Goal: Task Accomplishment & Management: Complete application form

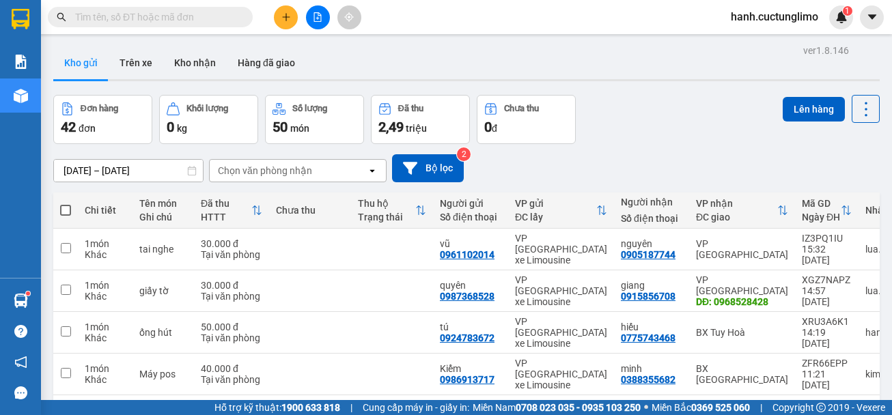
click at [803, 14] on span "hanh.cuctunglimo" at bounding box center [774, 16] width 109 height 17
click at [790, 43] on span "Đăng xuất" at bounding box center [780, 42] width 81 height 15
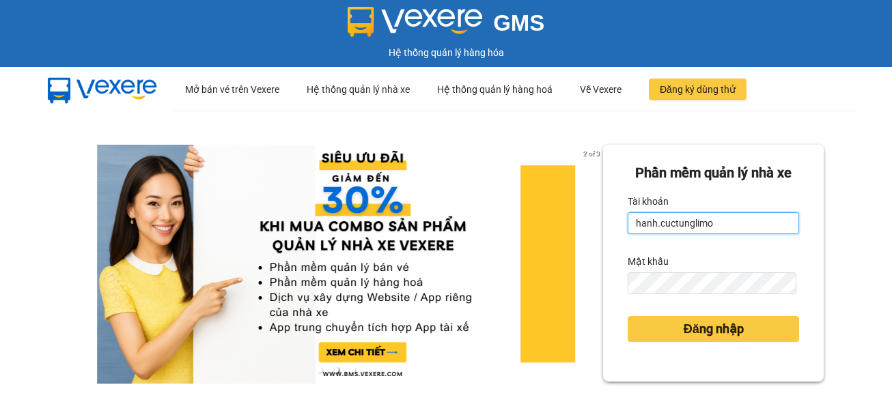
click at [636, 226] on input "hanh.cuctunglimo" at bounding box center [714, 224] width 172 height 22
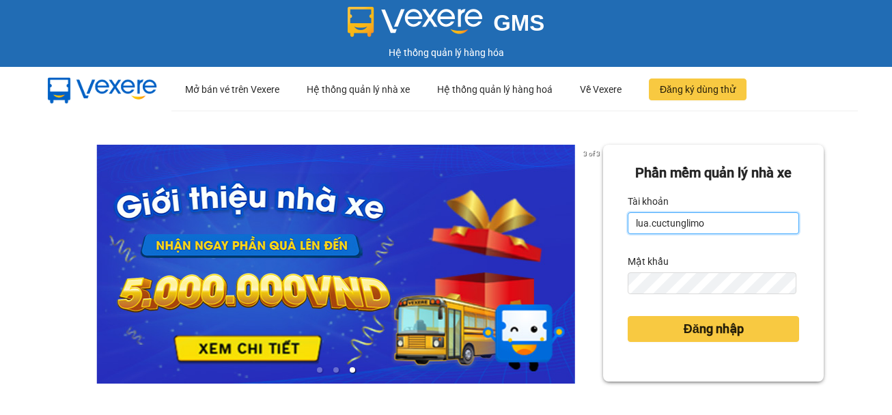
type input "lua.cuctunglimo"
drag, startPoint x: 713, startPoint y: 312, endPoint x: 715, endPoint y: 299, distance: 13.1
click at [714, 306] on form "Phần mềm quản lý nhà xe Tài khoản lua.cuctunglimo Mật khẩu Đăng nhập" at bounding box center [714, 264] width 172 height 202
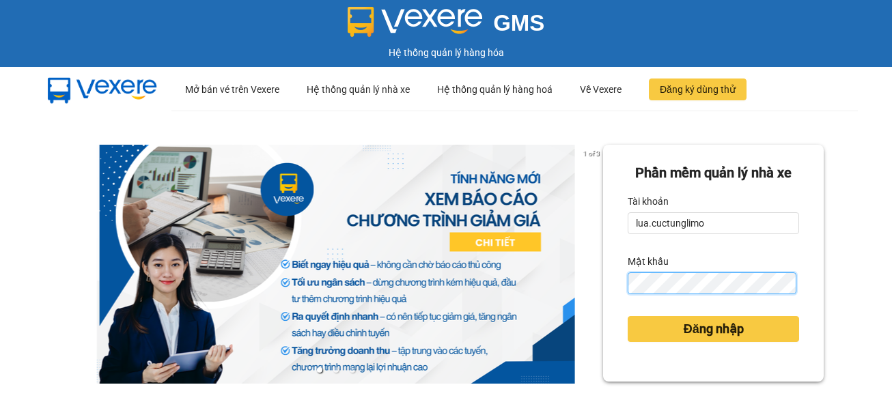
click at [628, 316] on button "Đăng nhập" at bounding box center [714, 329] width 172 height 26
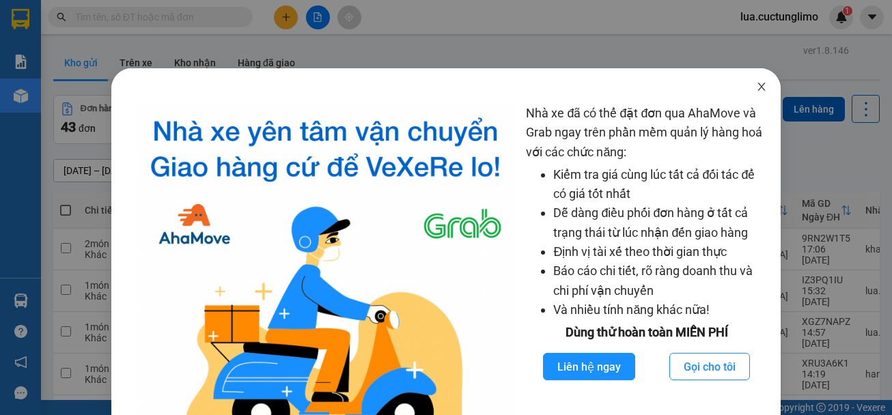
click at [759, 79] on span "Close" at bounding box center [762, 87] width 38 height 38
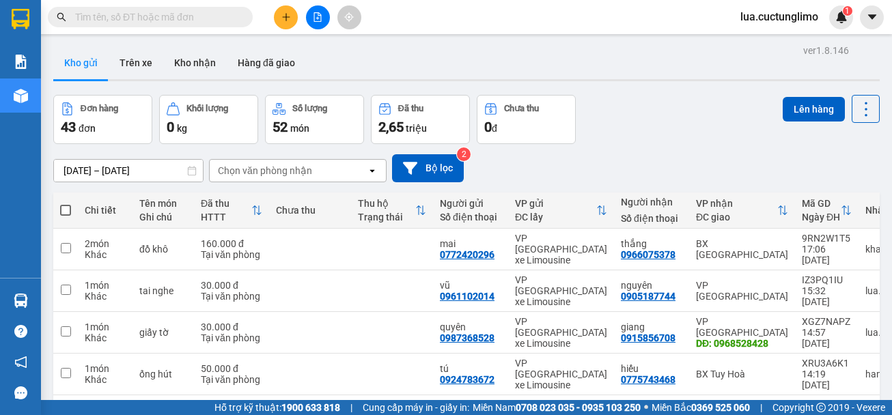
click at [290, 16] on icon "plus" at bounding box center [287, 17] width 10 height 10
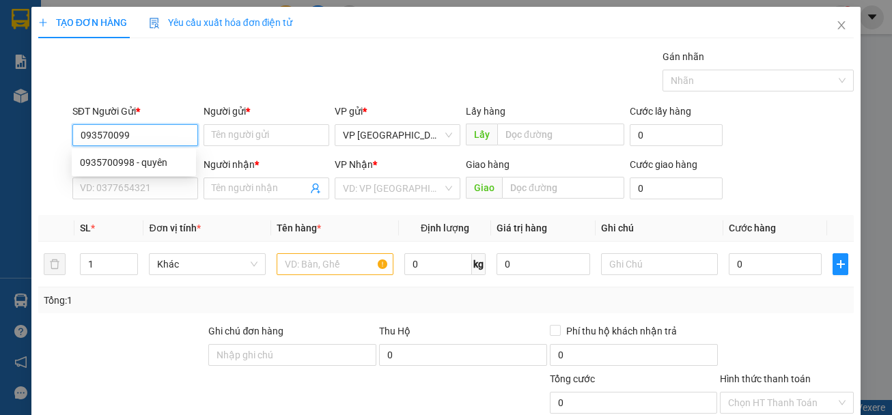
type input "0935700998"
click at [160, 167] on div "0935700998 - quyên" at bounding box center [134, 162] width 108 height 15
type input "quyên"
type input "0783343828"
type input "[PERSON_NAME]"
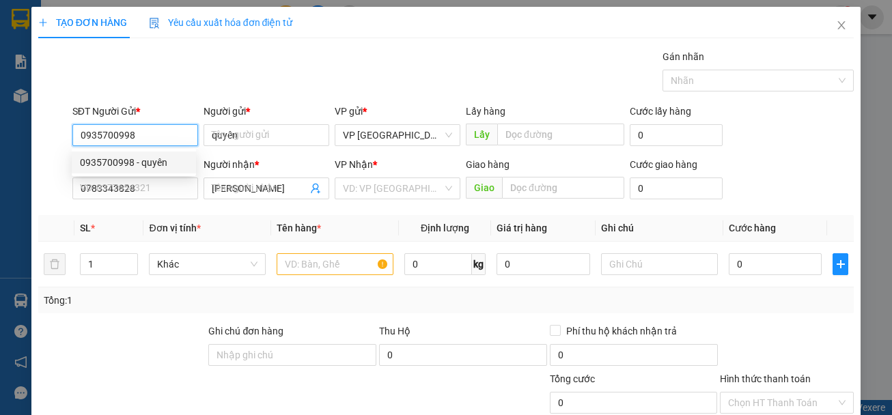
type input "60.000"
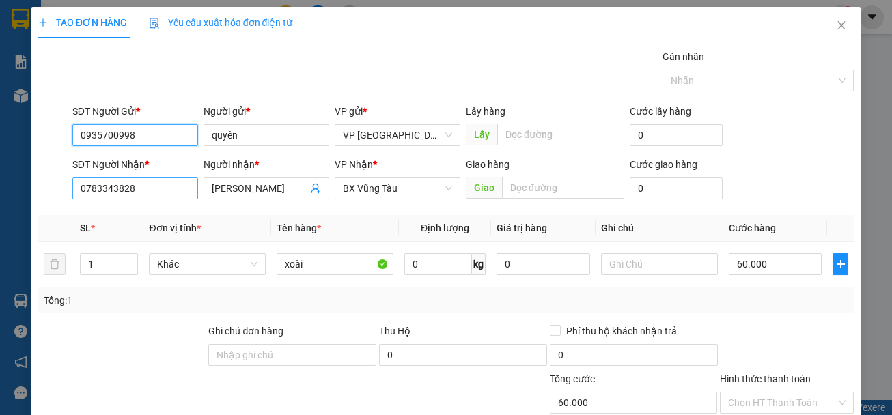
type input "0935700998"
click at [178, 195] on input "0783343828" at bounding box center [135, 189] width 126 height 22
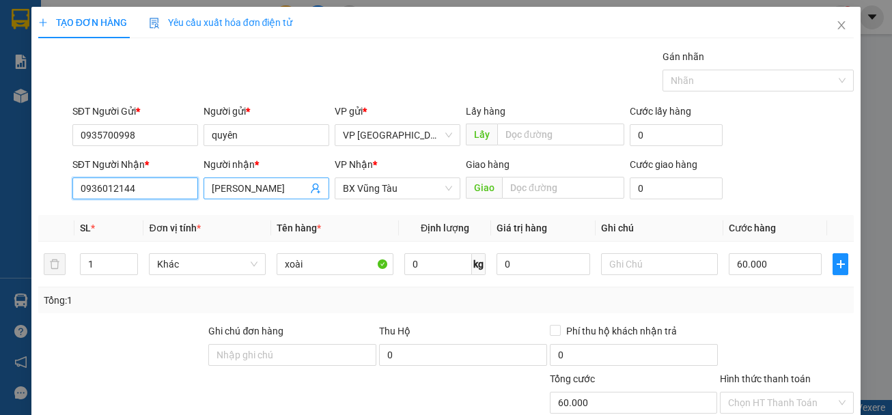
type input "0936012144"
click at [270, 188] on input "[PERSON_NAME]" at bounding box center [260, 188] width 96 height 15
drag, startPoint x: 270, startPoint y: 188, endPoint x: 261, endPoint y: 177, distance: 14.1
click at [263, 183] on input "[PERSON_NAME]" at bounding box center [260, 188] width 96 height 15
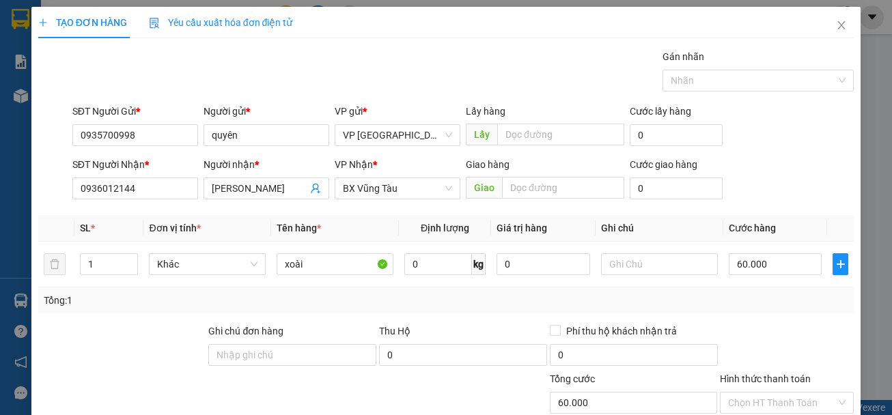
click at [411, 170] on div "VP Nhận *" at bounding box center [398, 164] width 126 height 15
click at [411, 190] on span "BX Vũng Tàu" at bounding box center [397, 188] width 109 height 21
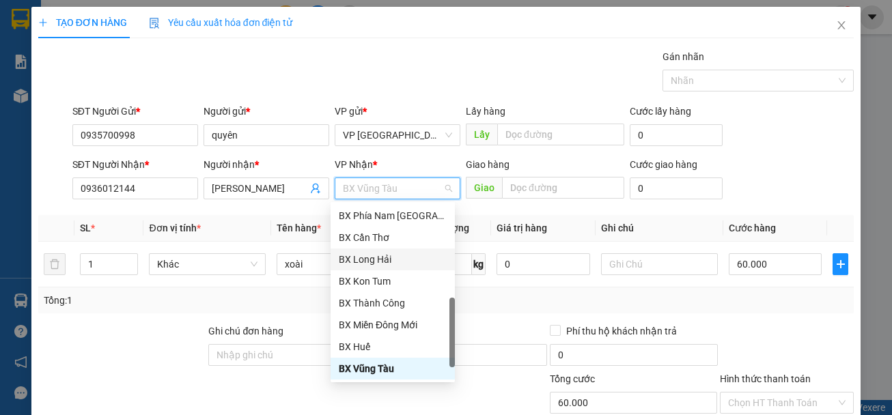
click at [409, 260] on div "BX Long Hải" at bounding box center [393, 259] width 108 height 15
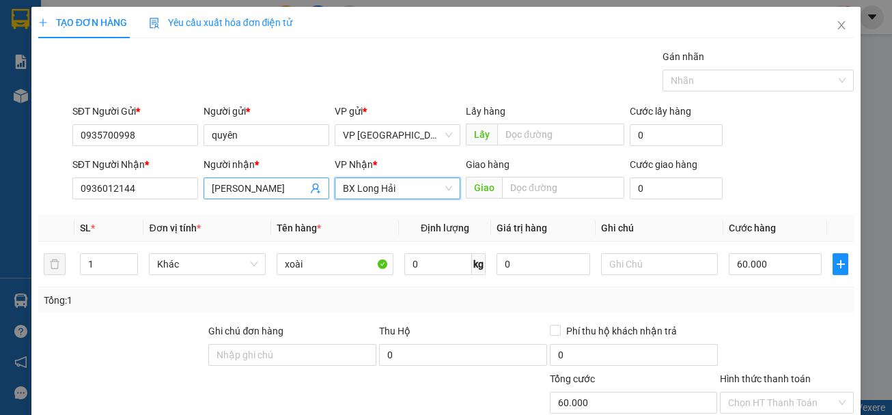
click at [286, 191] on input "[PERSON_NAME]" at bounding box center [260, 188] width 96 height 15
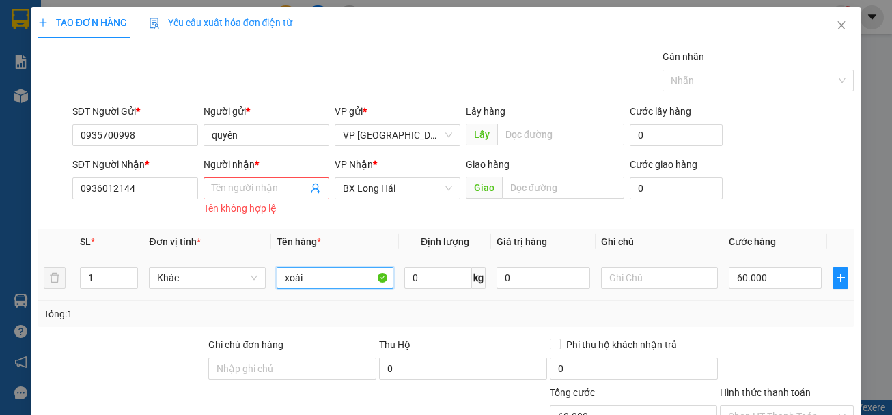
click at [342, 278] on input "xoài" at bounding box center [335, 278] width 117 height 22
click at [359, 273] on input "xoài" at bounding box center [335, 278] width 117 height 22
type input "hải sản khô"
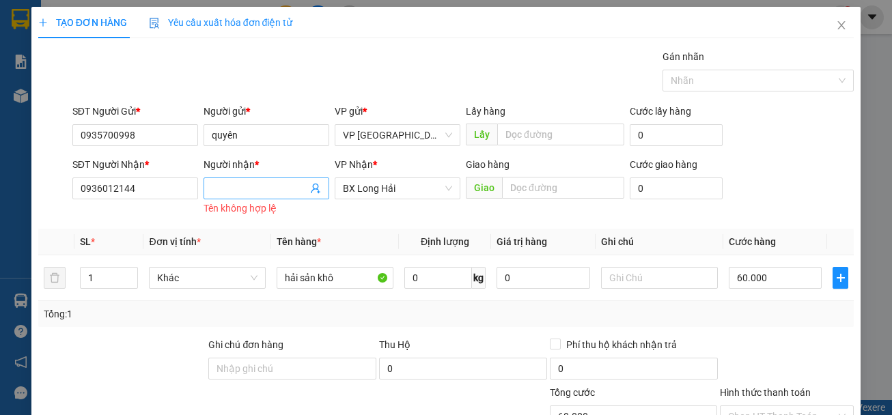
drag, startPoint x: 251, startPoint y: 186, endPoint x: 244, endPoint y: 183, distance: 7.4
click at [245, 185] on input "Người nhận *" at bounding box center [260, 188] width 96 height 15
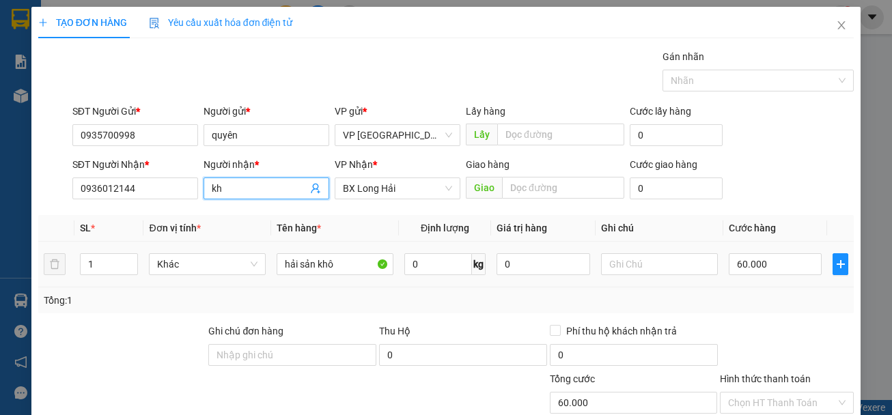
type input "kh"
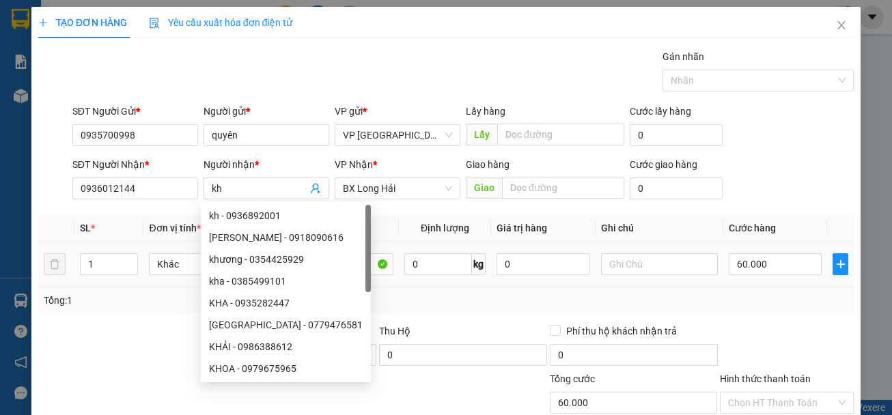
click at [748, 253] on div "60.000" at bounding box center [776, 264] width 94 height 27
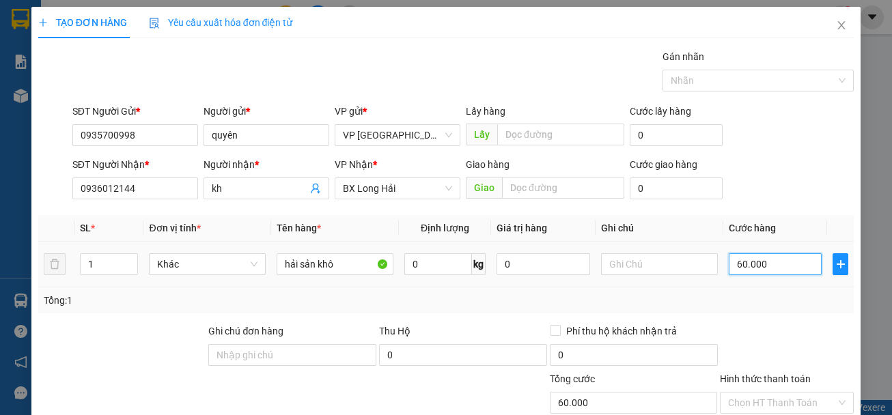
click at [749, 259] on input "60.000" at bounding box center [776, 265] width 94 height 22
type input "8"
type input "80"
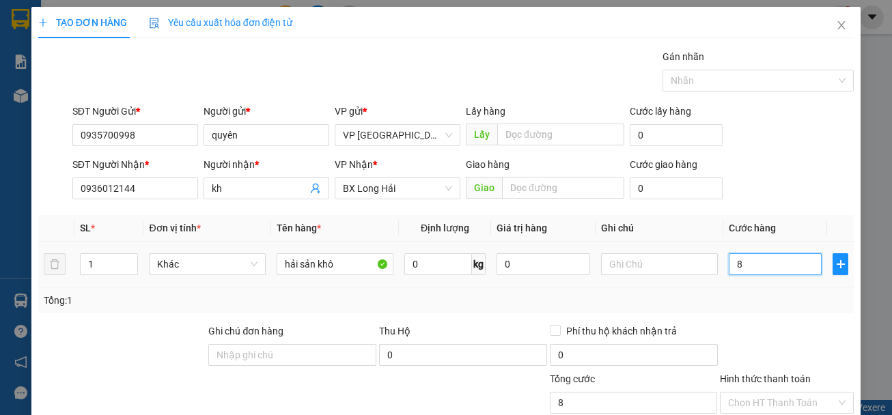
type input "80"
type input "800"
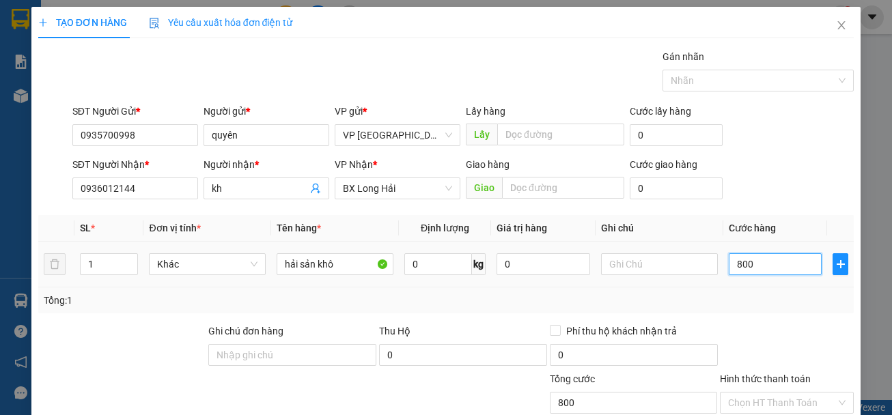
type input "8.000"
type input "80.000"
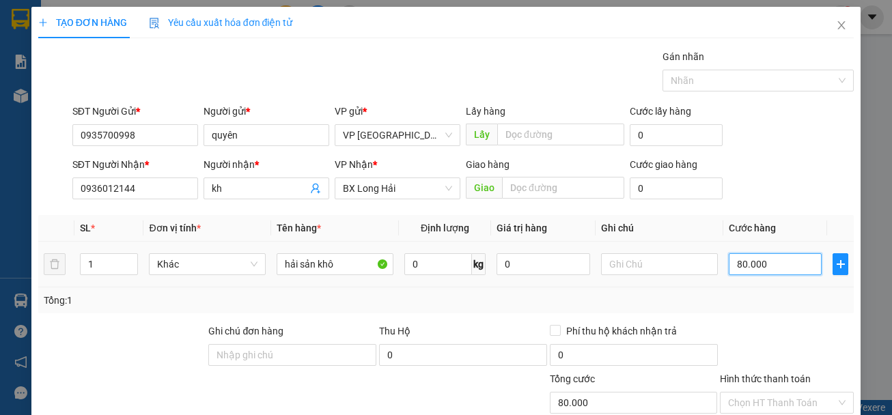
scroll to position [133, 0]
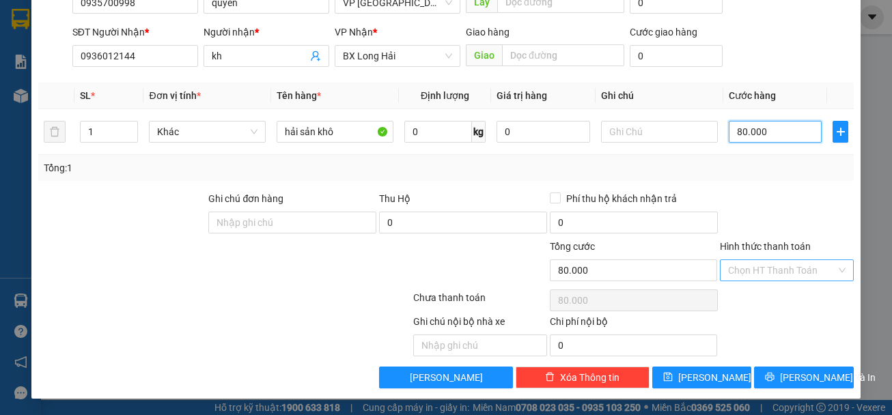
type input "80.000"
click at [754, 266] on input "Hình thức thanh toán" at bounding box center [782, 270] width 108 height 21
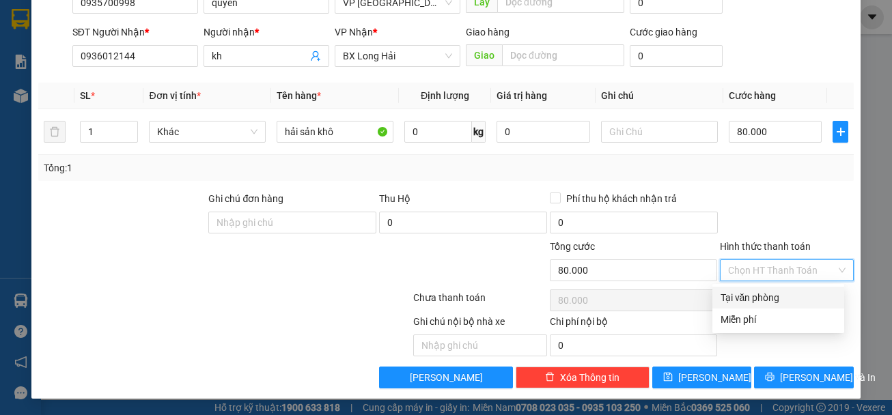
drag, startPoint x: 761, startPoint y: 294, endPoint x: 748, endPoint y: 329, distance: 37.0
click at [761, 295] on div "Tại văn phòng" at bounding box center [778, 297] width 115 height 15
type input "0"
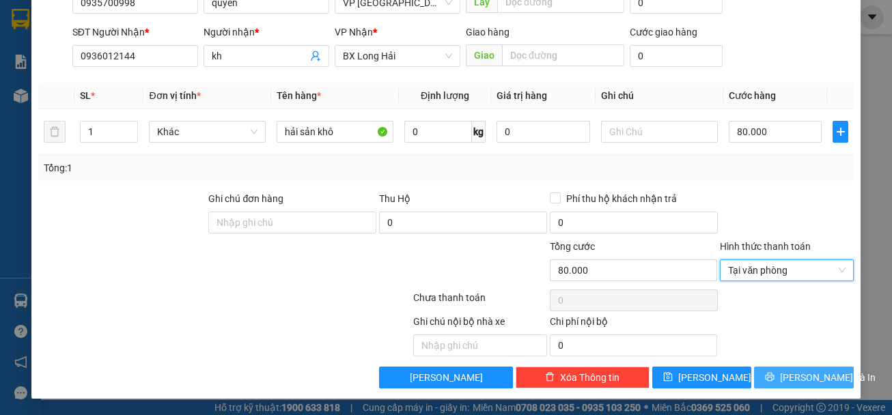
click at [807, 368] on button "[PERSON_NAME] và In" at bounding box center [804, 378] width 100 height 22
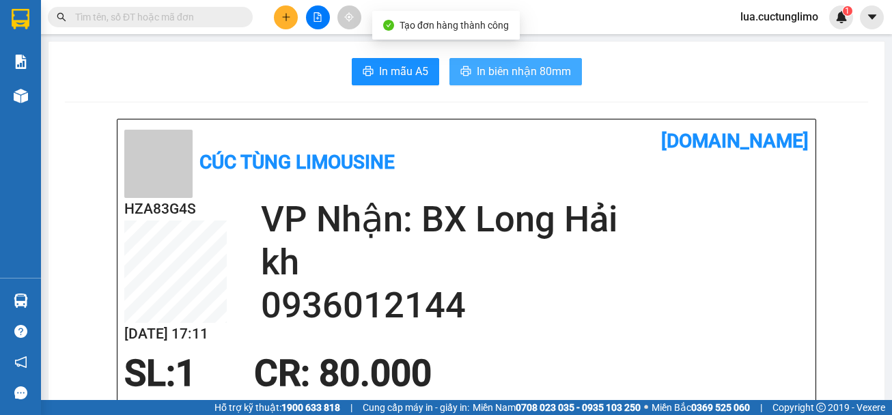
click at [497, 83] on button "In biên nhận 80mm" at bounding box center [516, 71] width 133 height 27
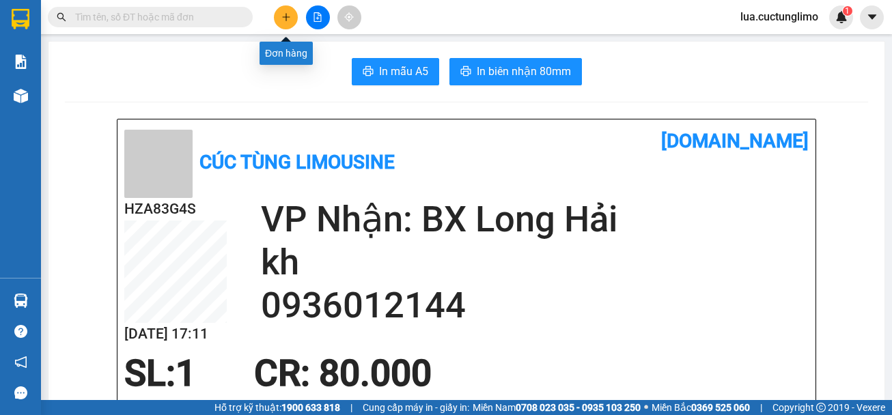
click at [288, 26] on button at bounding box center [286, 17] width 24 height 24
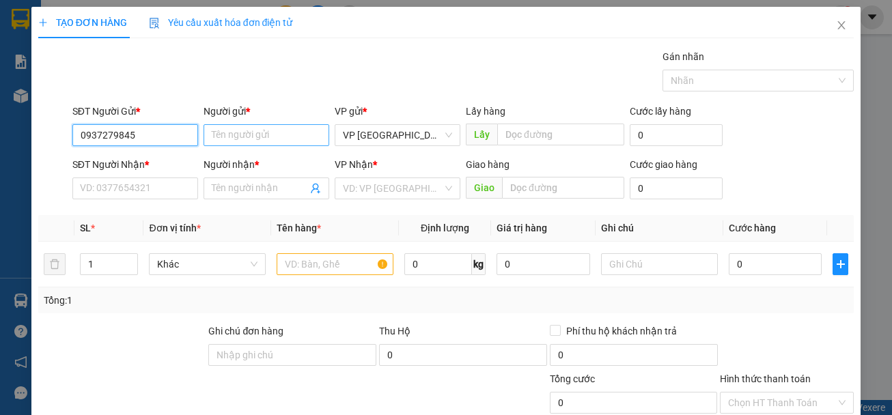
type input "0937279845"
click at [249, 135] on input "Người gửi *" at bounding box center [267, 135] width 126 height 22
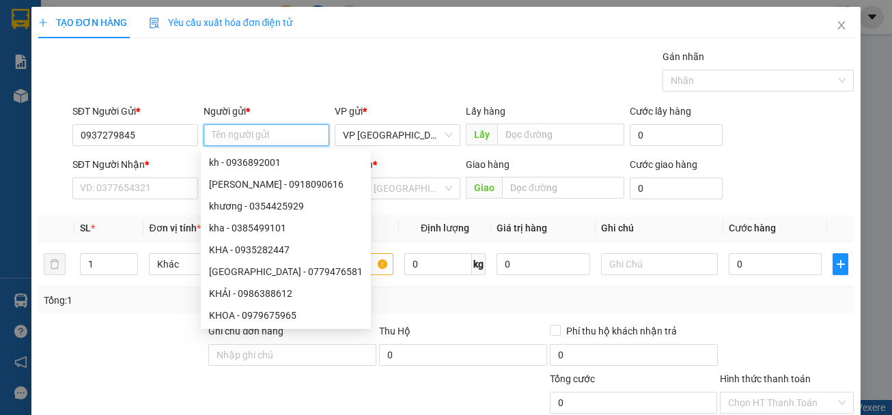
type input "q"
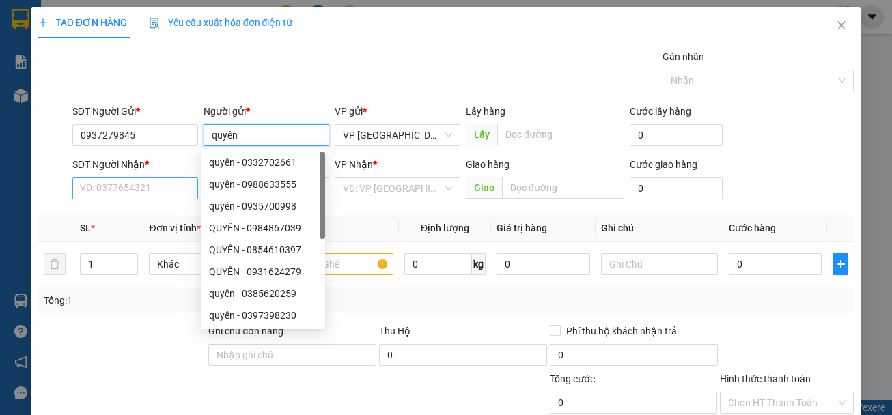
type input "quyên"
click at [120, 191] on input "SĐT Người Nhận *" at bounding box center [135, 189] width 126 height 22
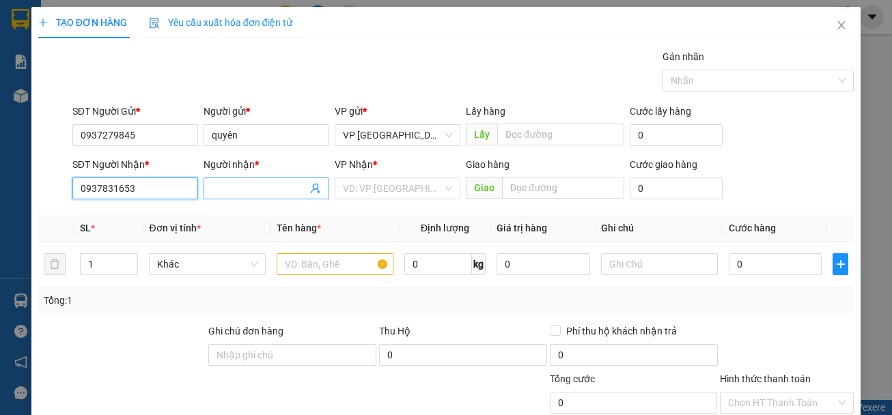
type input "0937831653"
click at [277, 194] on input "Người nhận *" at bounding box center [260, 188] width 96 height 15
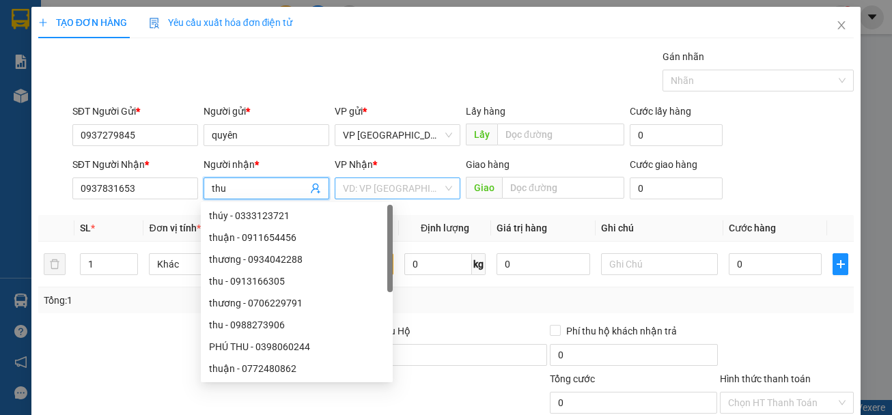
type input "thu"
click at [413, 180] on input "search" at bounding box center [393, 188] width 100 height 21
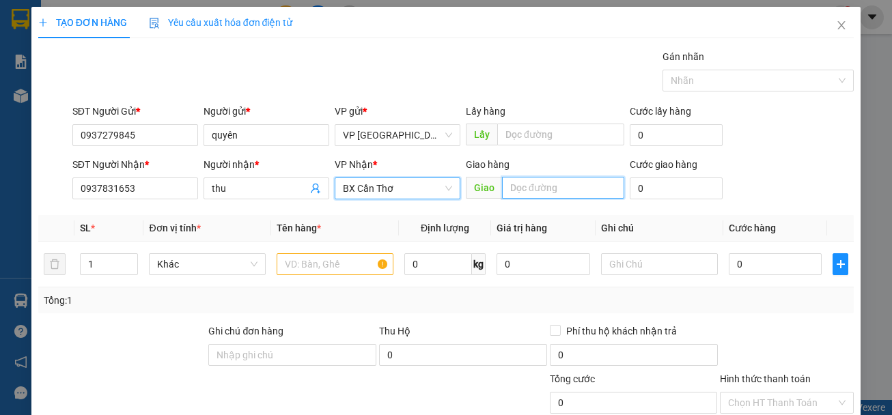
click at [545, 187] on input "text" at bounding box center [563, 188] width 122 height 22
type input "TRẠM THU PHÍ BẾN LỨC"
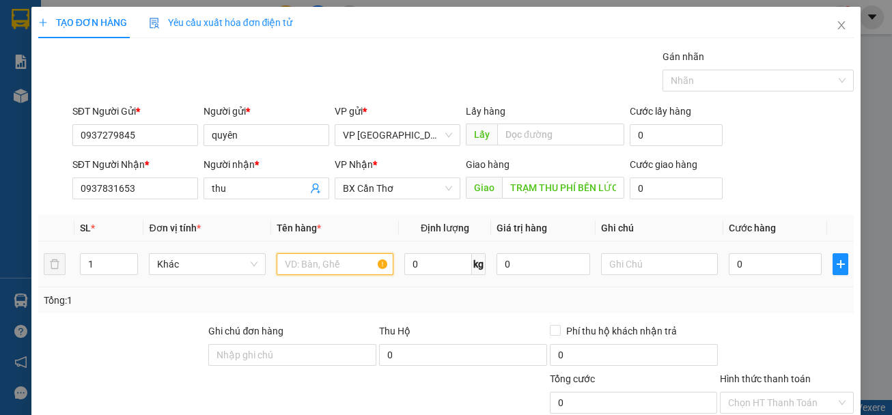
click at [344, 257] on input "text" at bounding box center [335, 265] width 117 height 22
type input "D"
type input "ĐÔNG LẠNH"
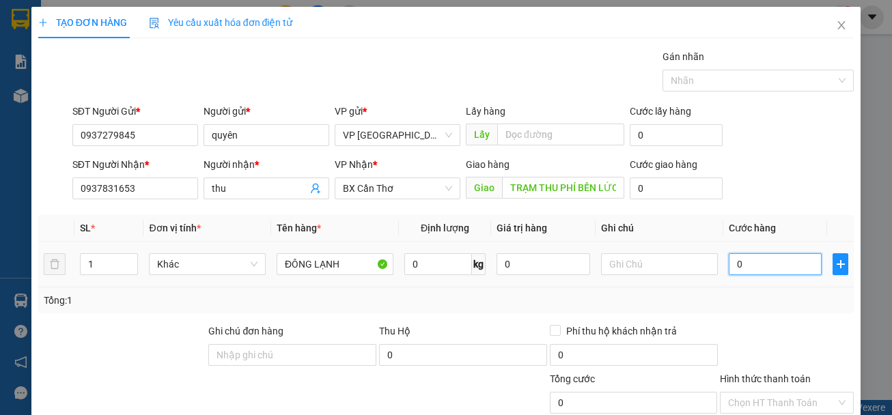
click at [743, 267] on input "0" at bounding box center [776, 265] width 94 height 22
type input "6"
type input "60"
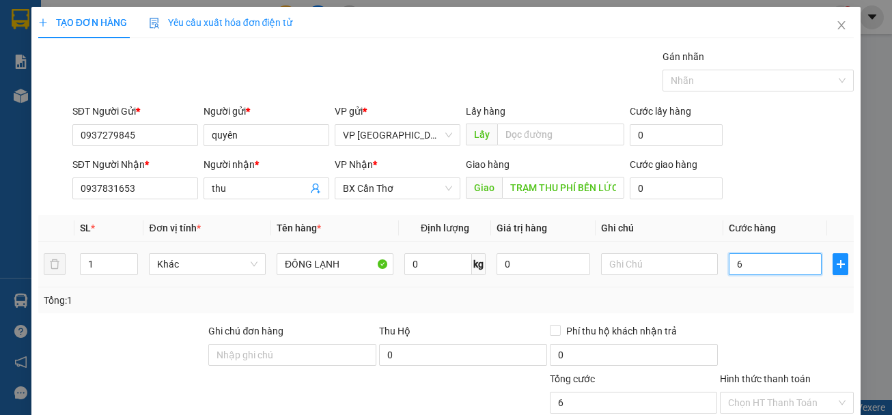
type input "60"
type input "600"
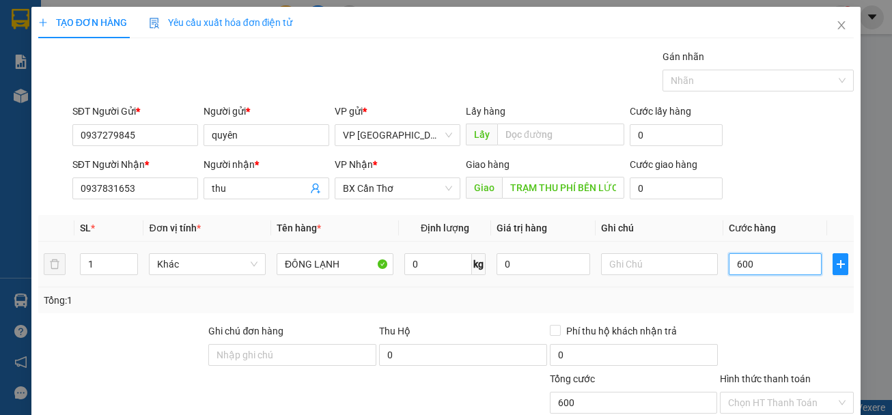
type input "6.000"
type input "60.000"
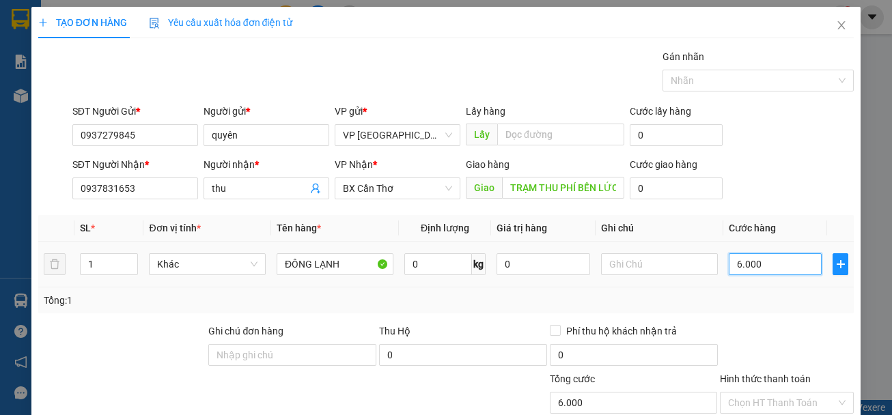
type input "60.000"
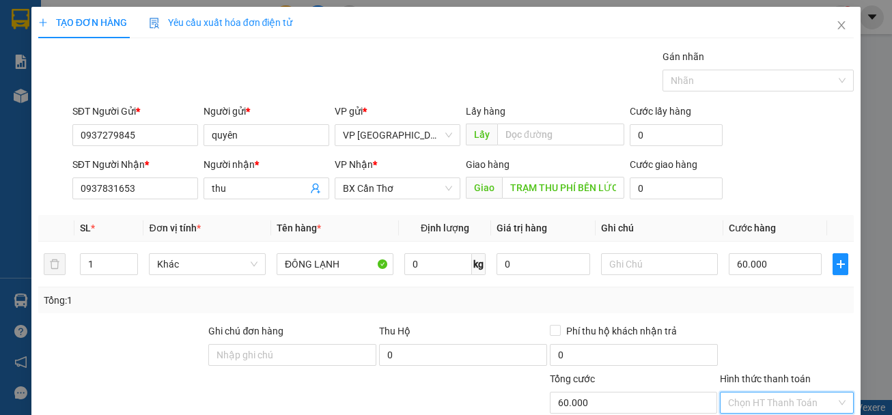
click at [766, 393] on input "Hình thức thanh toán" at bounding box center [782, 403] width 108 height 21
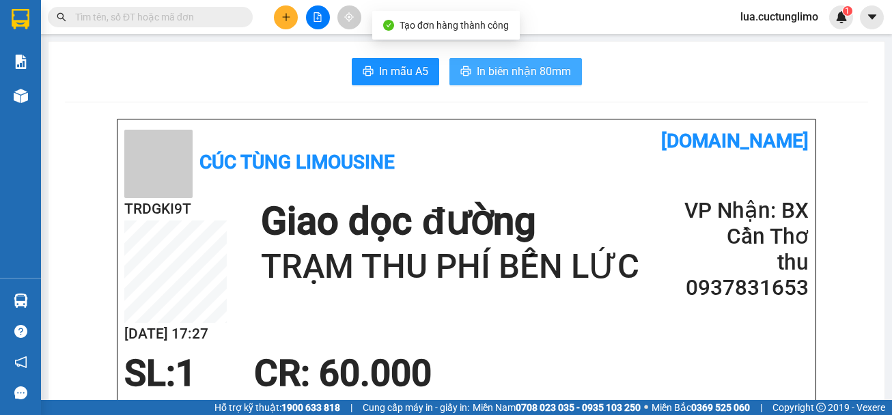
click at [470, 75] on button "In biên nhận 80mm" at bounding box center [516, 71] width 133 height 27
